Goal: Task Accomplishment & Management: Manage account settings

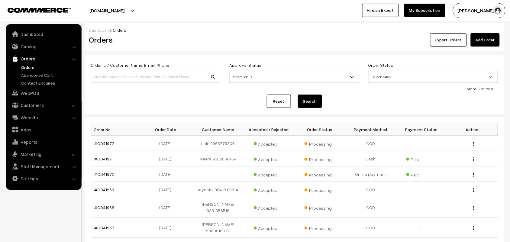
click at [27, 63] on link "Orders" at bounding box center [44, 58] width 72 height 11
click at [100, 173] on link "#OD41970" at bounding box center [105, 174] width 20 height 5
click at [112, 176] on link "#OD41970" at bounding box center [105, 174] width 20 height 5
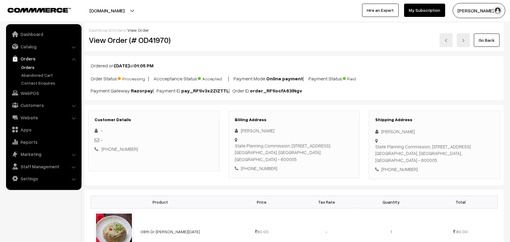
click at [28, 64] on link "Orders" at bounding box center [50, 67] width 60 height 6
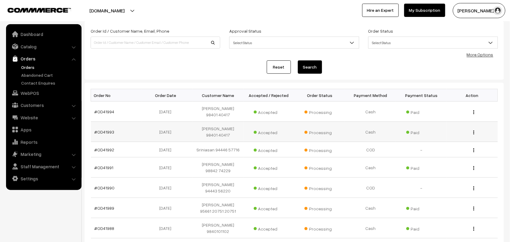
scroll to position [76, 0]
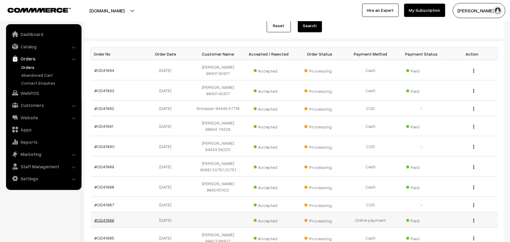
click at [106, 218] on link "#OD41986" at bounding box center [105, 220] width 20 height 5
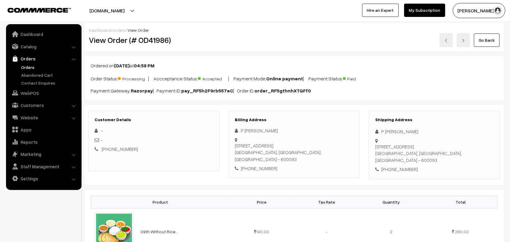
click at [495, 41] on link "Go Back" at bounding box center [487, 40] width 26 height 13
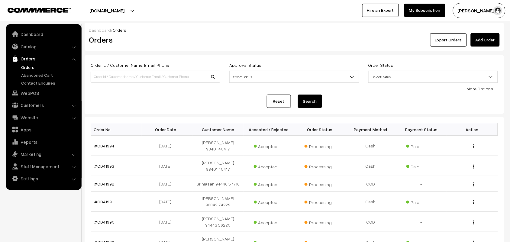
click at [32, 65] on link "Orders" at bounding box center [50, 67] width 60 height 6
click at [24, 69] on link "Orders" at bounding box center [50, 67] width 60 height 6
click at [34, 66] on link "Orders" at bounding box center [50, 67] width 60 height 6
click at [29, 67] on link "Orders" at bounding box center [50, 67] width 60 height 6
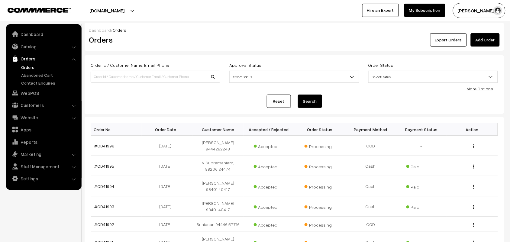
click at [33, 66] on link "Orders" at bounding box center [50, 67] width 60 height 6
click at [31, 67] on link "Orders" at bounding box center [50, 67] width 60 height 6
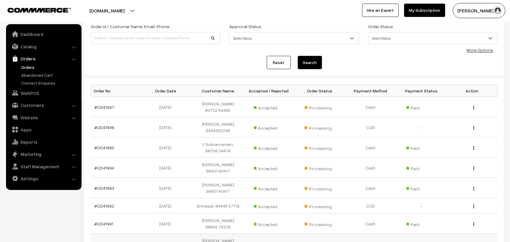
scroll to position [38, 0]
click at [23, 63] on link "Orders" at bounding box center [44, 58] width 72 height 11
click at [28, 65] on link "Orders" at bounding box center [50, 67] width 60 height 6
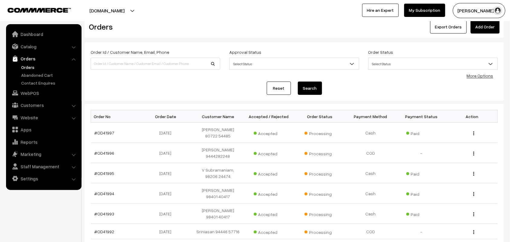
scroll to position [0, 0]
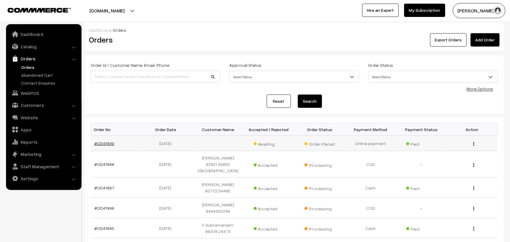
click at [106, 145] on link "#OD41999" at bounding box center [105, 143] width 20 height 5
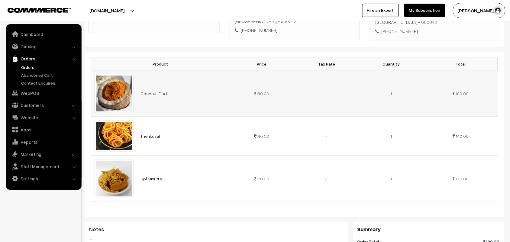
scroll to position [151, 0]
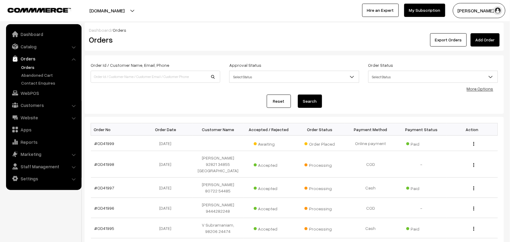
click at [29, 66] on link "Orders" at bounding box center [50, 67] width 60 height 6
click at [28, 67] on link "Orders" at bounding box center [50, 67] width 60 height 6
click at [27, 67] on link "Orders" at bounding box center [50, 67] width 60 height 6
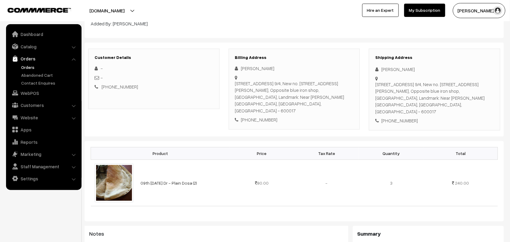
scroll to position [76, 0]
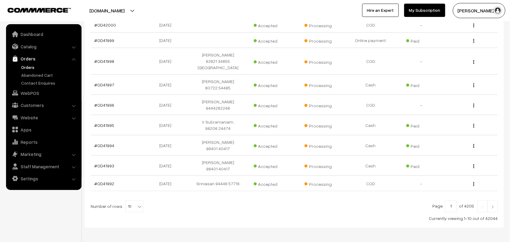
scroll to position [134, 0]
click at [137, 203] on b at bounding box center [140, 206] width 6 height 6
select select "90"
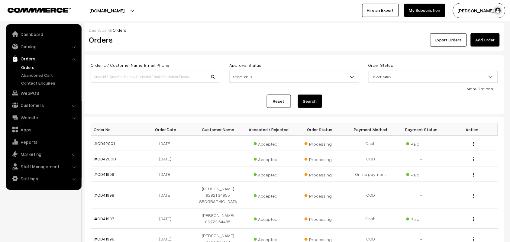
click at [21, 65] on link "Orders" at bounding box center [50, 67] width 60 height 6
click at [36, 65] on link "Orders" at bounding box center [50, 67] width 60 height 6
click at [31, 69] on link "Orders" at bounding box center [50, 67] width 60 height 6
click at [25, 66] on link "Orders" at bounding box center [50, 67] width 60 height 6
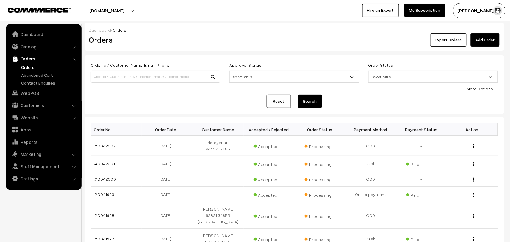
click at [29, 66] on link "Orders" at bounding box center [50, 67] width 60 height 6
